Goal: Task Accomplishment & Management: Complete application form

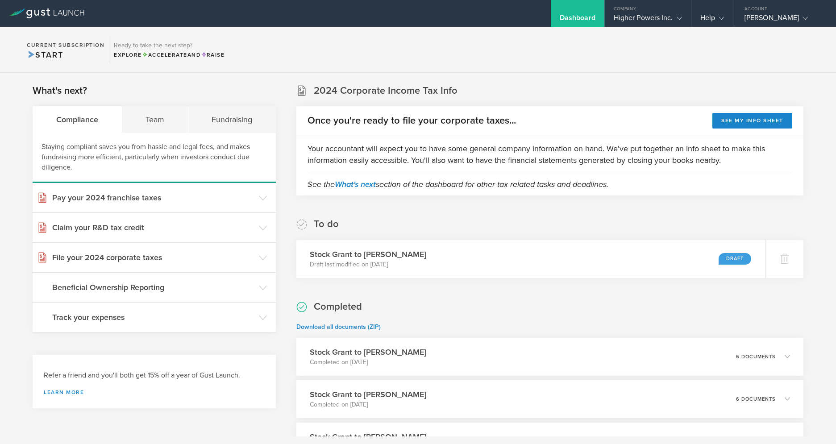
scroll to position [4, 0]
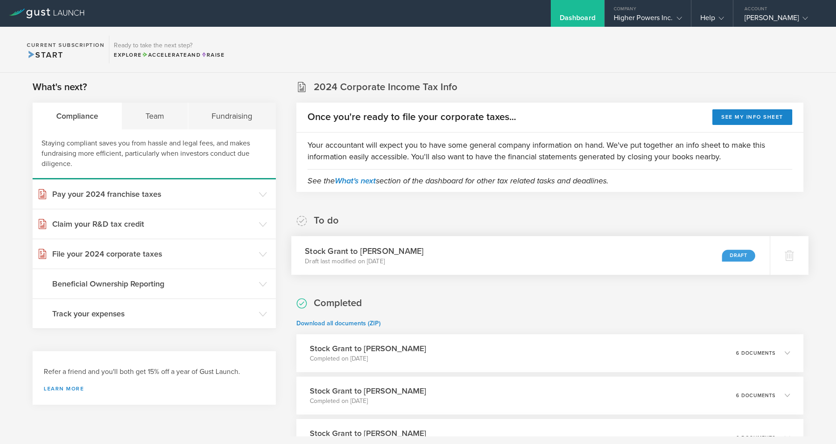
click at [715, 252] on div "Stock Grant to Daniel Bergeron Draft last modified on Oct 6, 2025 Draft" at bounding box center [531, 255] width 479 height 39
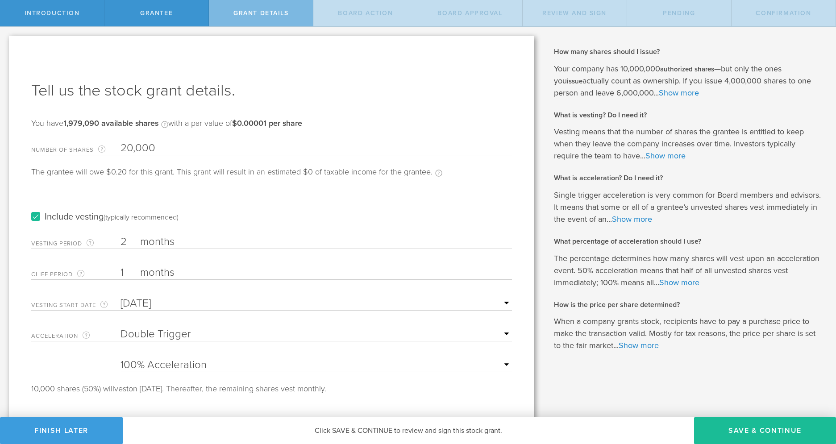
select select "double"
select select "100"
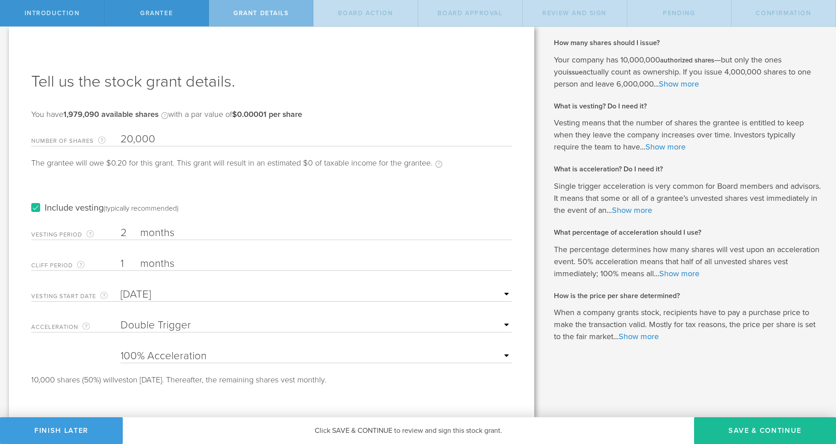
scroll to position [9, 0]
click at [769, 435] on button "Save & Continue" at bounding box center [765, 430] width 142 height 27
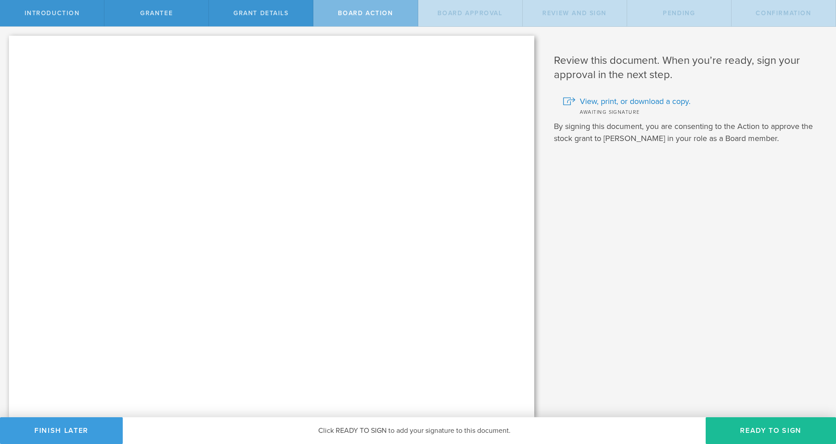
scroll to position [0, 0]
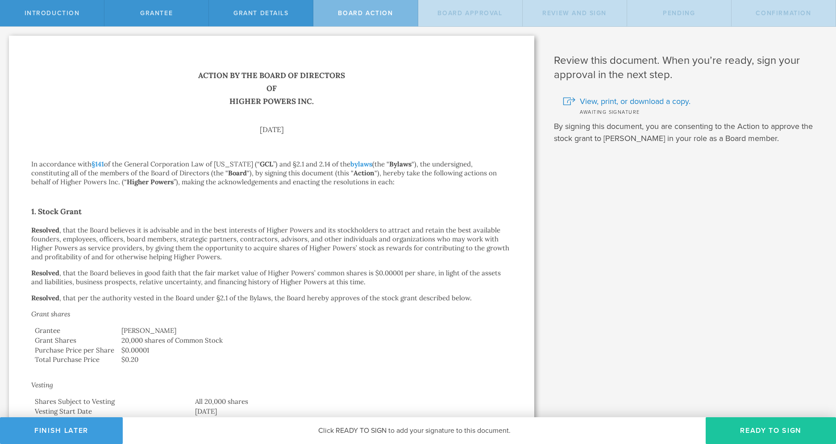
click at [769, 435] on button "Ready to Sign" at bounding box center [771, 430] width 130 height 27
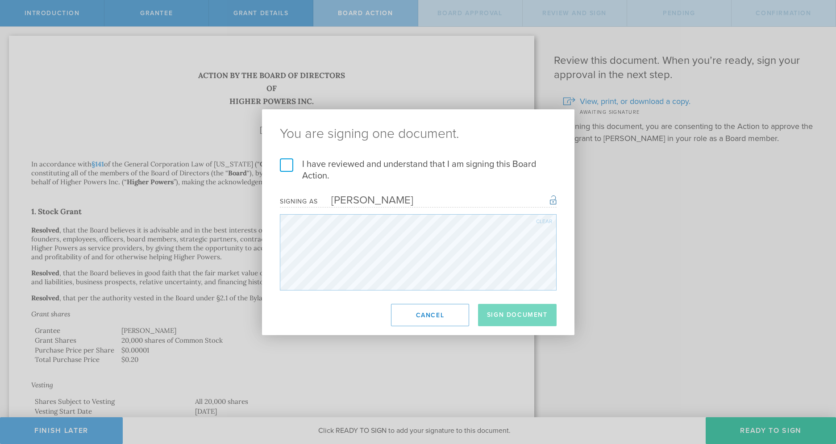
click at [282, 166] on label "I have reviewed and understand that I am signing this Board Action." at bounding box center [418, 169] width 277 height 23
click at [0, 0] on input "I have reviewed and understand that I am signing this Board Action." at bounding box center [0, 0] width 0 height 0
click at [497, 316] on button "Sign Document" at bounding box center [517, 315] width 79 height 22
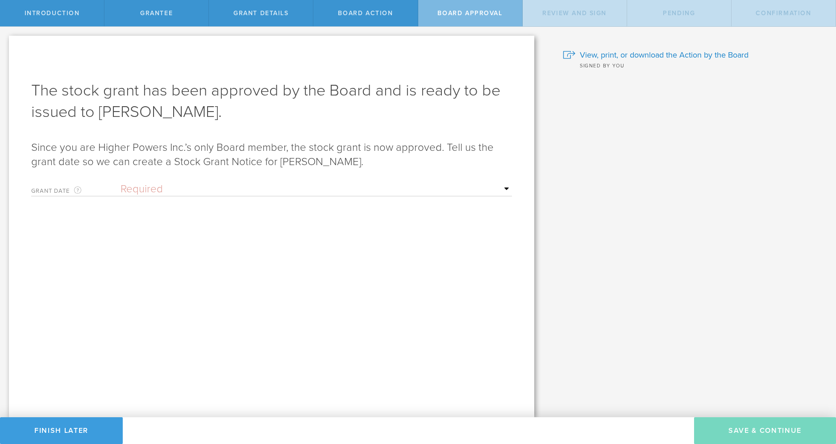
select select "uponGranteeSignature"
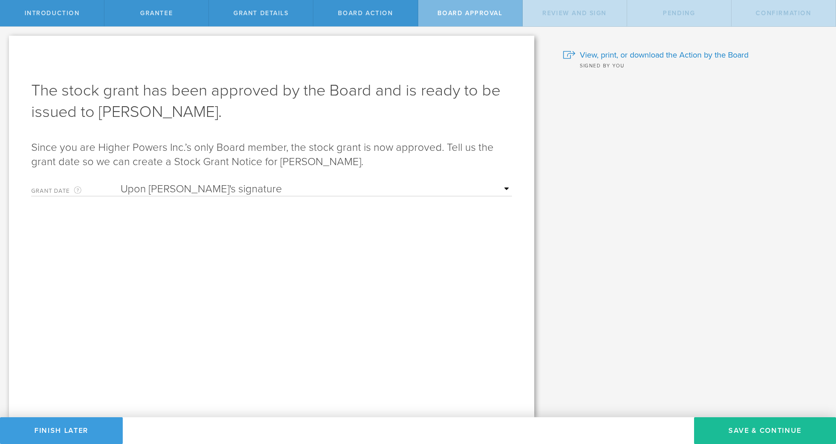
click at [237, 17] on span "Grant Details" at bounding box center [260, 13] width 55 height 8
click at [769, 429] on button "Save & Continue" at bounding box center [765, 430] width 142 height 27
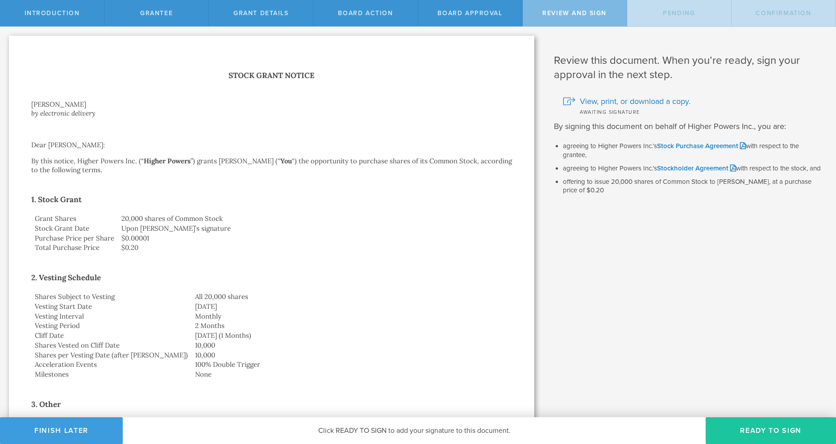
click at [769, 431] on button "Ready to Sign" at bounding box center [771, 430] width 130 height 27
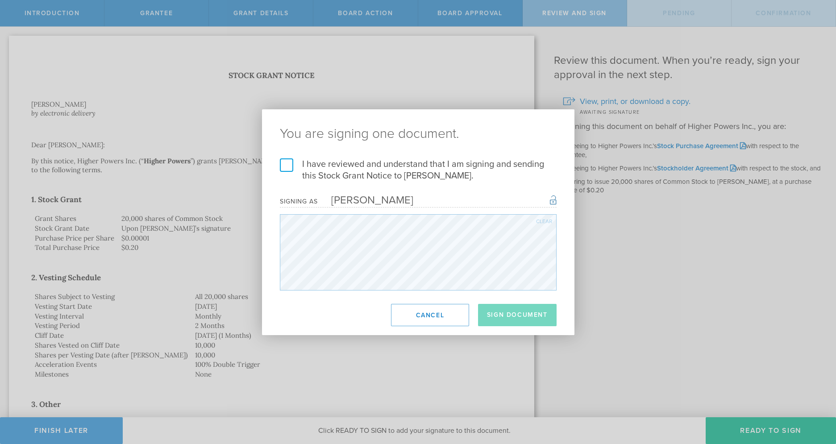
click at [290, 167] on label "I have reviewed and understand that I am signing and sending this Stock Grant N…" at bounding box center [418, 169] width 277 height 23
click at [0, 0] on input "I have reviewed and understand that I am signing and sending this Stock Grant N…" at bounding box center [0, 0] width 0 height 0
click at [539, 316] on button "Sign Document" at bounding box center [517, 315] width 79 height 22
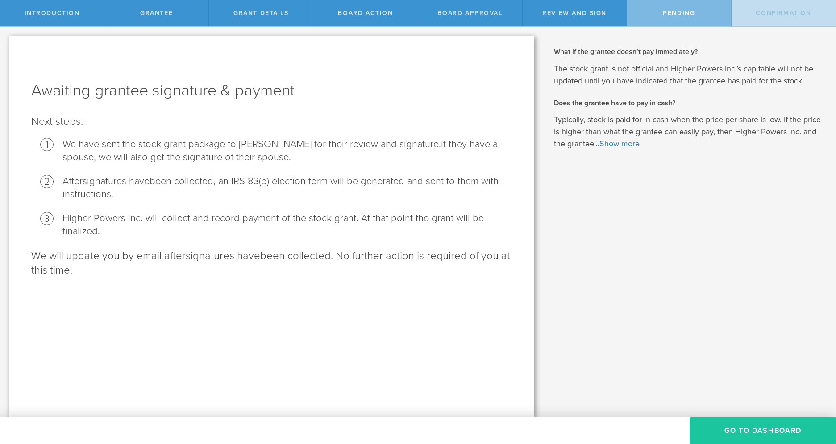
click at [775, 435] on button "Go To Dashboard" at bounding box center [763, 430] width 146 height 27
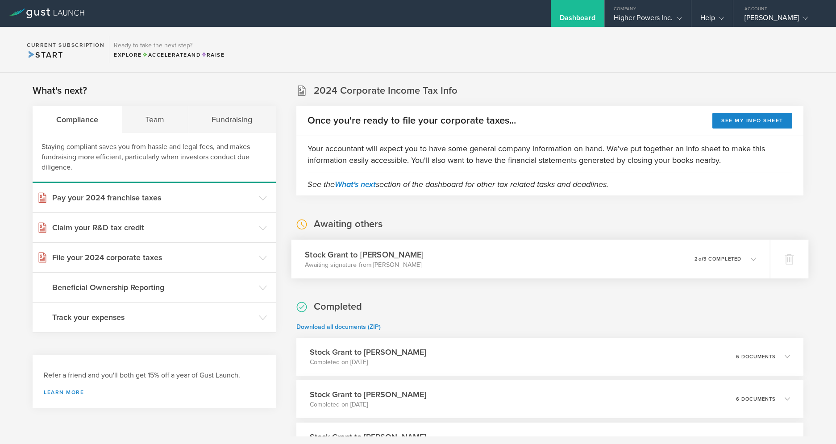
click at [748, 259] on icon at bounding box center [748, 259] width 15 height 8
